Goal: Task Accomplishment & Management: Manage account settings

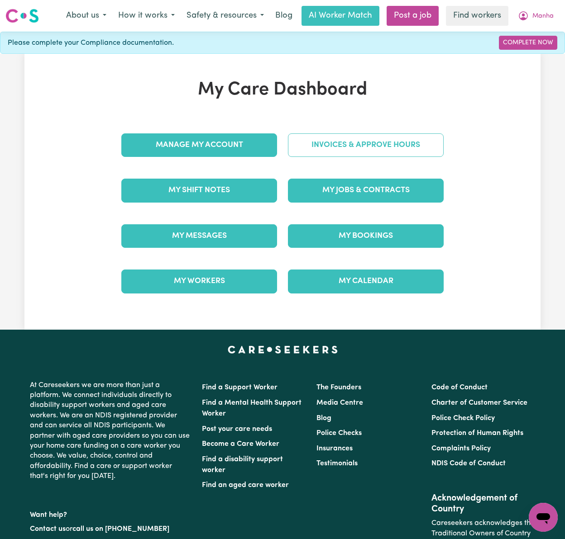
click at [418, 147] on link "Invoices & Approve Hours" at bounding box center [366, 145] width 156 height 24
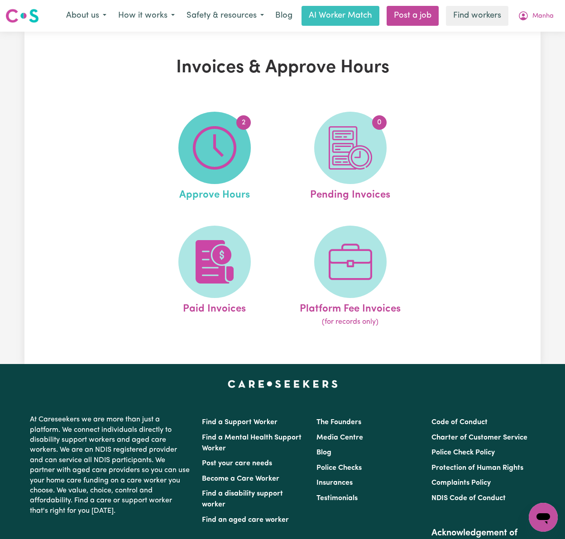
click at [224, 140] on img at bounding box center [214, 147] width 43 height 43
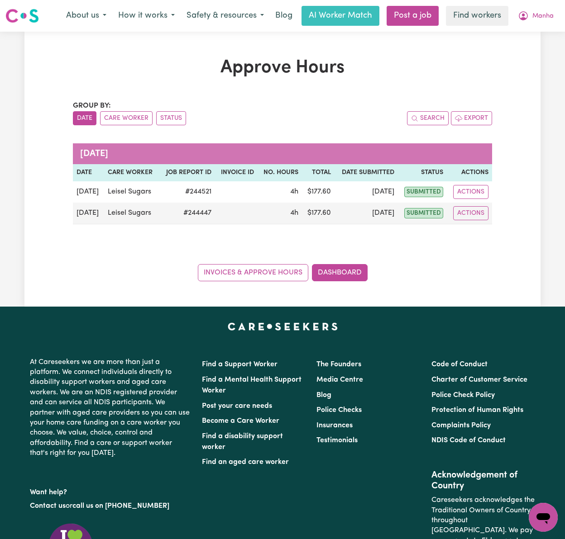
click at [25, 118] on div "Approve Hours Group by: Date Care Worker Status Search Export [DATE] Date Care …" at bounding box center [282, 169] width 516 height 224
drag, startPoint x: 134, startPoint y: 123, endPoint x: 138, endPoint y: 125, distance: 4.7
click at [135, 123] on button "Care Worker" at bounding box center [126, 118] width 52 height 14
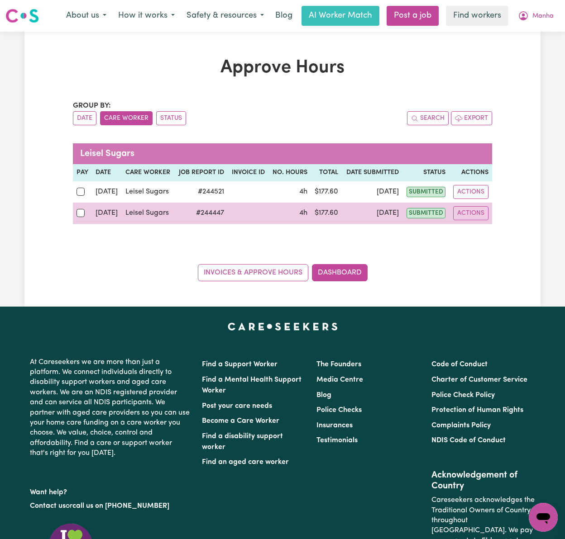
click at [81, 209] on div at bounding box center [82, 213] width 12 height 12
click at [81, 209] on input "checkbox" at bounding box center [80, 213] width 8 height 8
checkbox input "true"
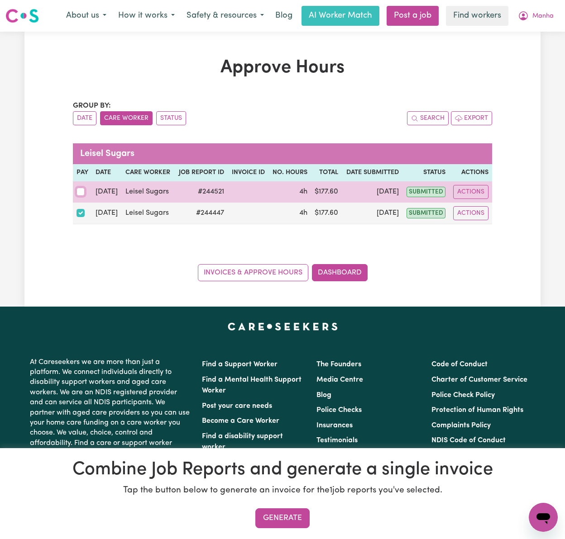
click at [80, 189] on input "checkbox" at bounding box center [80, 192] width 8 height 8
checkbox input "true"
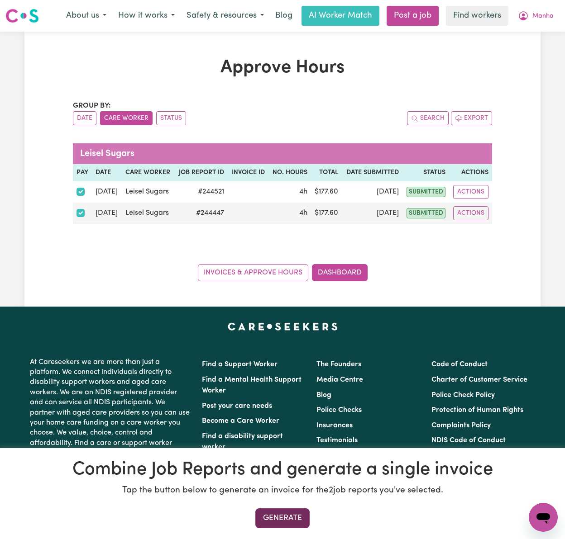
click at [286, 514] on button "Generate" at bounding box center [282, 518] width 54 height 20
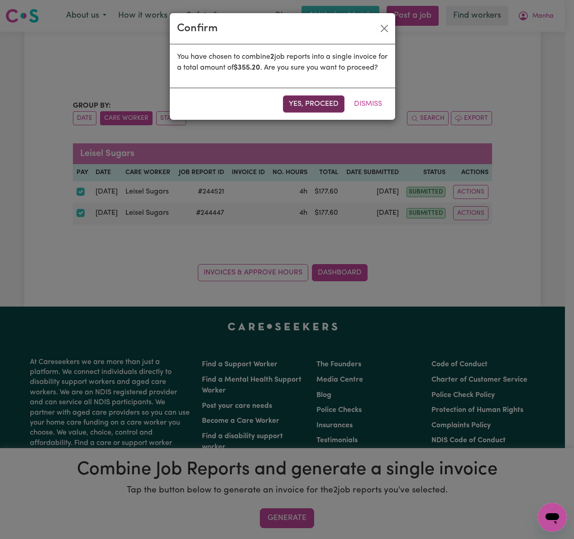
click at [302, 113] on button "Yes, proceed" at bounding box center [314, 103] width 62 height 17
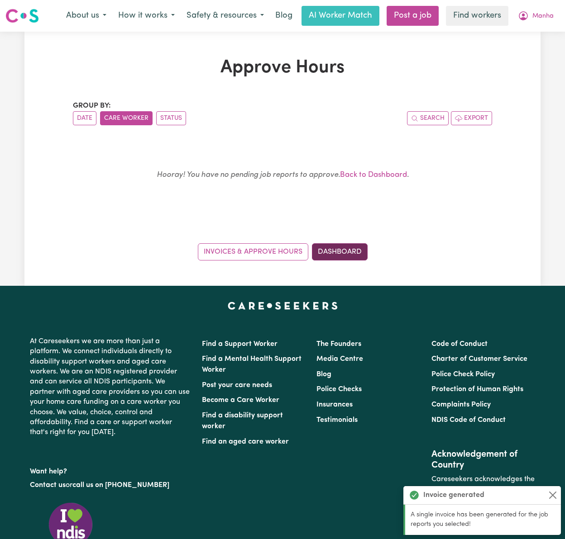
click at [334, 255] on link "Dashboard" at bounding box center [340, 251] width 56 height 17
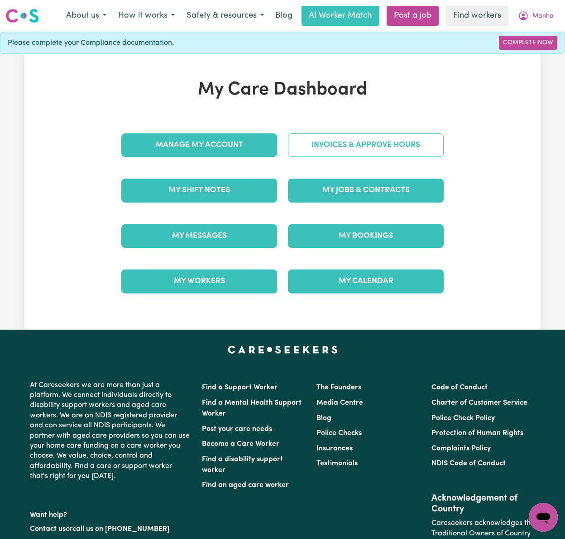
click at [388, 145] on link "Invoices & Approve Hours" at bounding box center [366, 145] width 156 height 24
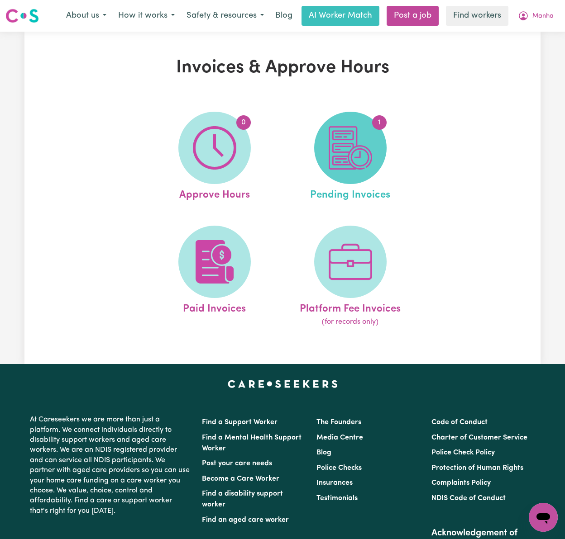
click at [360, 154] on img at bounding box center [349, 147] width 43 height 43
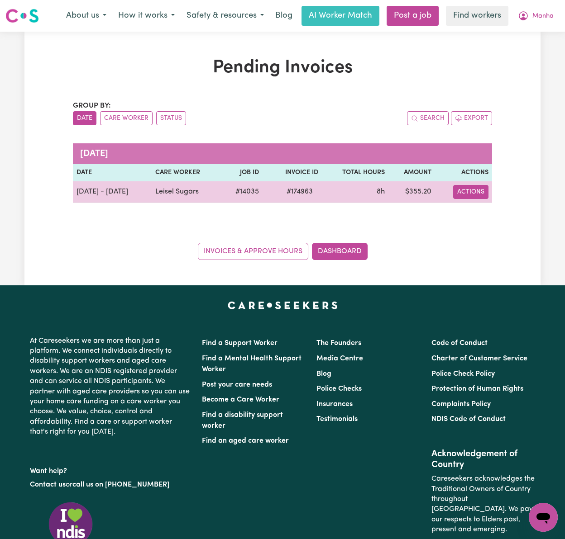
click at [469, 192] on button "Actions" at bounding box center [470, 192] width 35 height 14
click at [479, 210] on link "Download Invoice" at bounding box center [496, 213] width 83 height 18
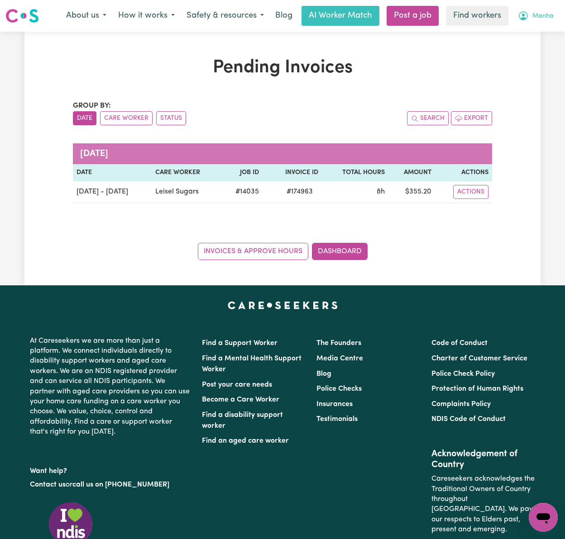
click at [543, 17] on span "Manha" at bounding box center [542, 16] width 21 height 10
click at [535, 35] on link "My Dashboard" at bounding box center [522, 35] width 71 height 17
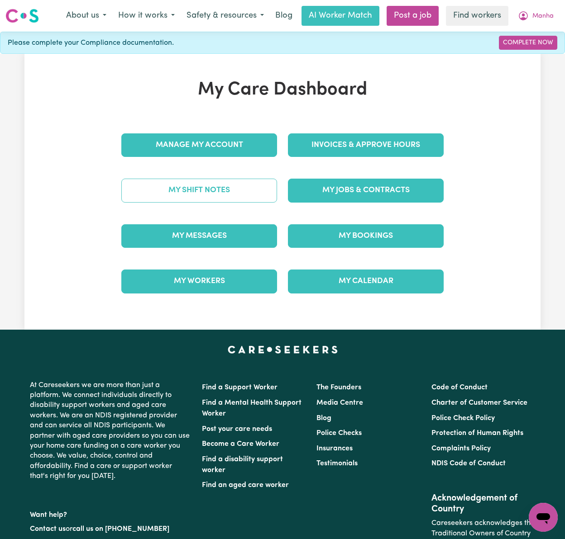
click at [232, 190] on link "My Shift Notes" at bounding box center [199, 191] width 156 height 24
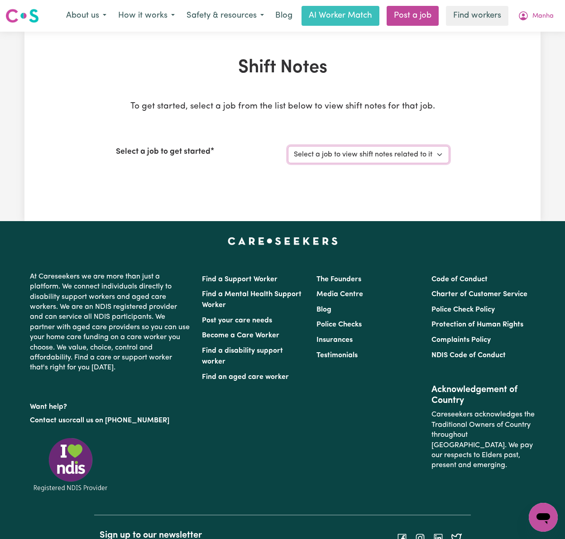
click at [394, 156] on select "Select a job to view shift notes related to it... [DEMOGRAPHIC_DATA] Support Wo…" at bounding box center [368, 154] width 161 height 17
select select "14035"
click at [288, 146] on select "Select a job to view shift notes related to it... [DEMOGRAPHIC_DATA] Support Wo…" at bounding box center [368, 154] width 161 height 17
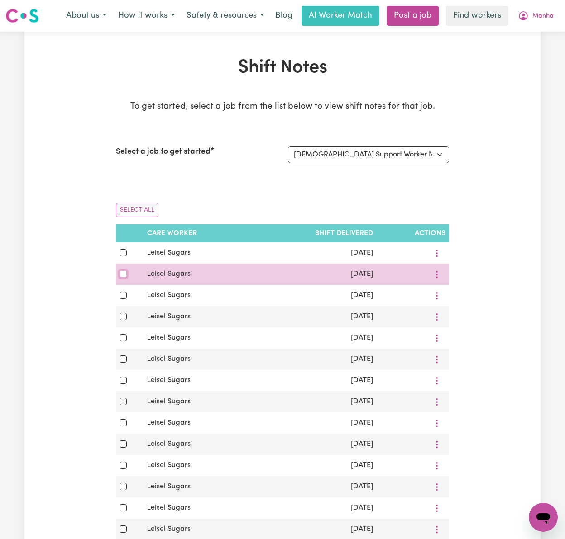
click at [124, 275] on input "checkbox" at bounding box center [122, 274] width 7 height 7
checkbox input "true"
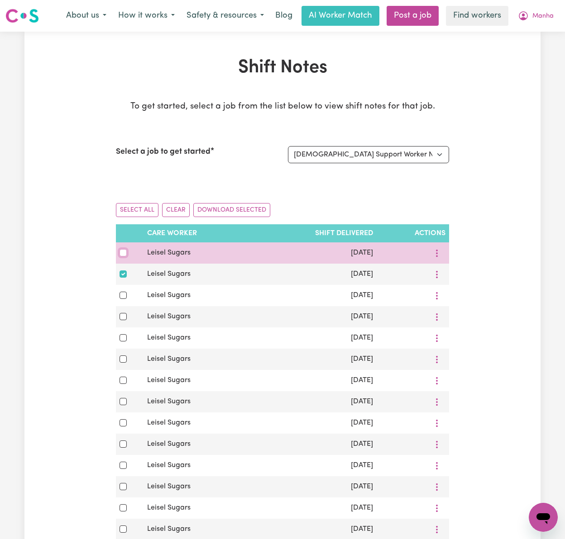
click at [125, 254] on input "checkbox" at bounding box center [122, 252] width 7 height 7
checkbox input "true"
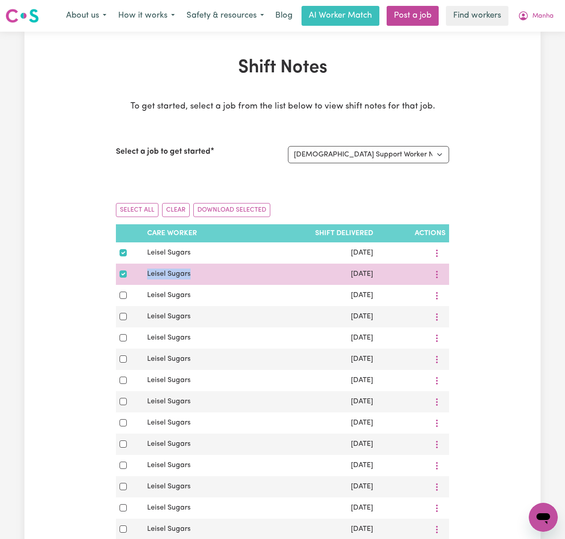
drag, startPoint x: 172, startPoint y: 274, endPoint x: 139, endPoint y: 275, distance: 32.6
click at [139, 275] on tr "Leisel Sugars [DATE]" at bounding box center [282, 274] width 333 height 21
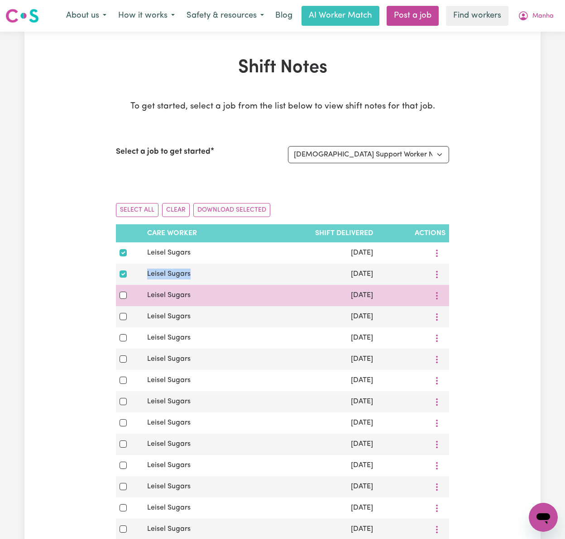
copy tr "Leisel Sugars"
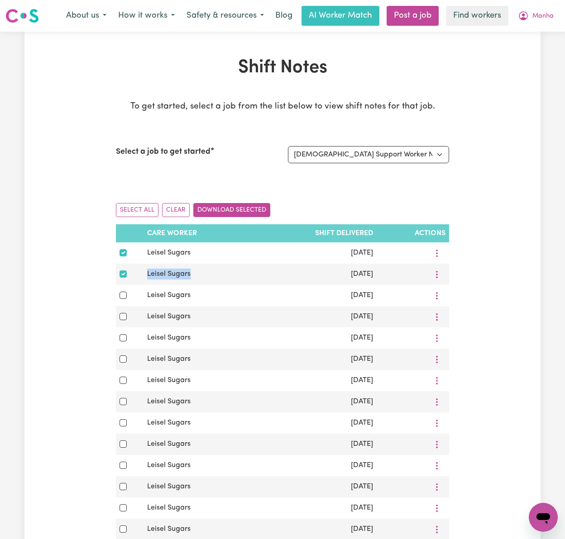
click at [223, 210] on button "Download Selected" at bounding box center [231, 210] width 77 height 14
click at [542, 14] on span "Manha" at bounding box center [542, 16] width 21 height 10
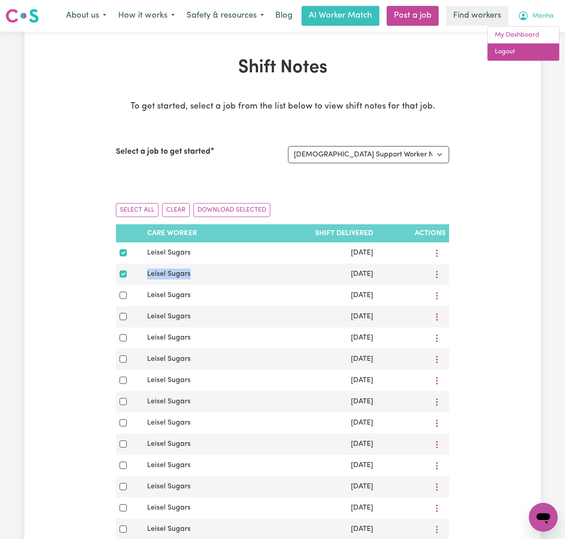
click at [543, 53] on link "Logout" at bounding box center [522, 51] width 71 height 17
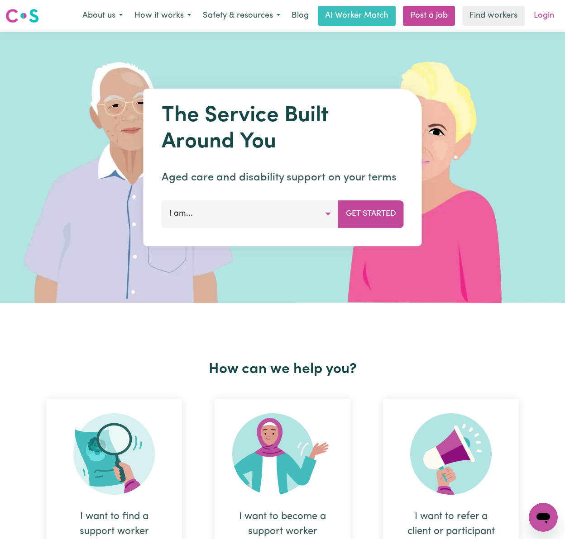
click at [548, 12] on link "Login" at bounding box center [543, 16] width 31 height 20
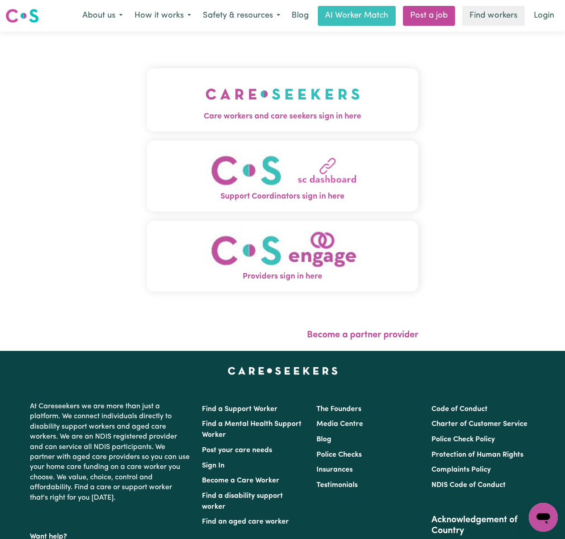
click at [244, 66] on div "Care workers and care seekers sign in here Support Coordinators sign in here Pr…" at bounding box center [282, 185] width 271 height 270
click at [277, 105] on img "Care workers and care seekers sign in here" at bounding box center [282, 93] width 154 height 33
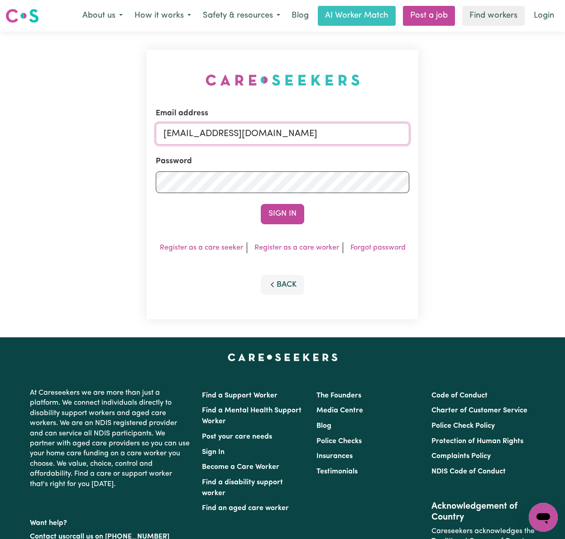
drag, startPoint x: 359, startPoint y: 136, endPoint x: 342, endPoint y: 143, distance: 18.5
click at [360, 136] on input "[EMAIL_ADDRESS][DOMAIN_NAME]" at bounding box center [282, 134] width 253 height 22
click at [208, 128] on input "[EMAIL_ADDRESS][DOMAIN_NAME]" at bounding box center [282, 134] width 253 height 22
click at [210, 130] on input "[EMAIL_ADDRESS][DOMAIN_NAME]" at bounding box center [282, 134] width 253 height 22
click at [211, 132] on input "[EMAIL_ADDRESS][DOMAIN_NAME]" at bounding box center [282, 134] width 253 height 22
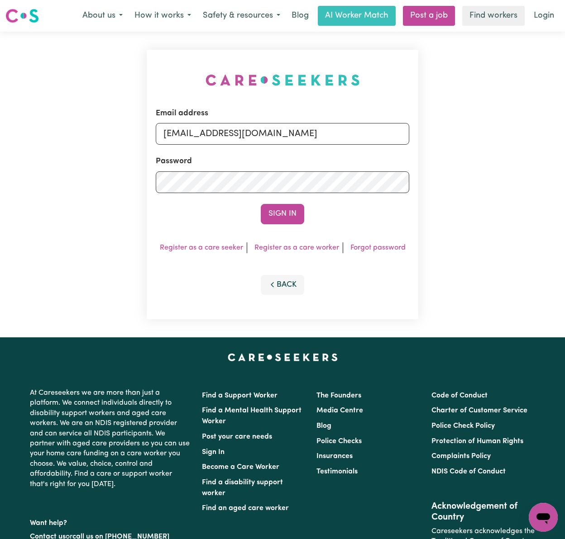
drag, startPoint x: 210, startPoint y: 133, endPoint x: 513, endPoint y: 131, distance: 302.2
click at [513, 131] on div "Email address [EMAIL_ADDRESS][DOMAIN_NAME] Password Sign In Register as a care …" at bounding box center [282, 185] width 565 height 306
type input "[EMAIL_ADDRESS][DOMAIN_NAME]"
click at [261, 204] on button "Sign In" at bounding box center [282, 214] width 43 height 20
